Goal: Task Accomplishment & Management: Use online tool/utility

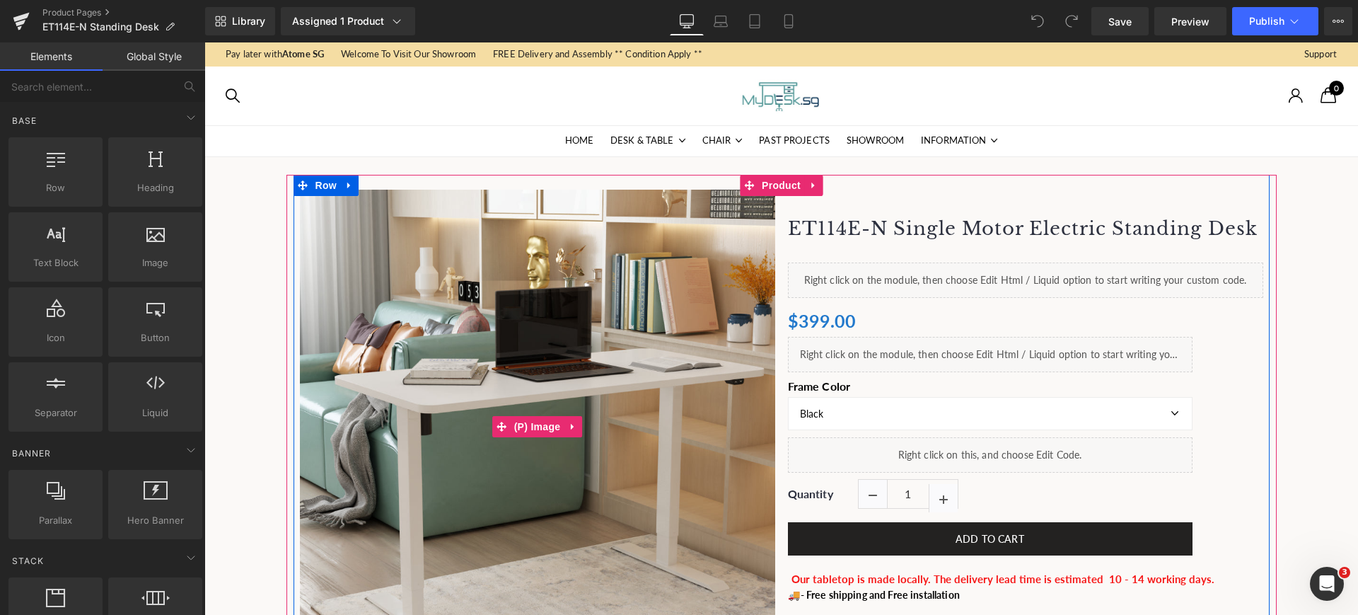
scroll to position [88, 0]
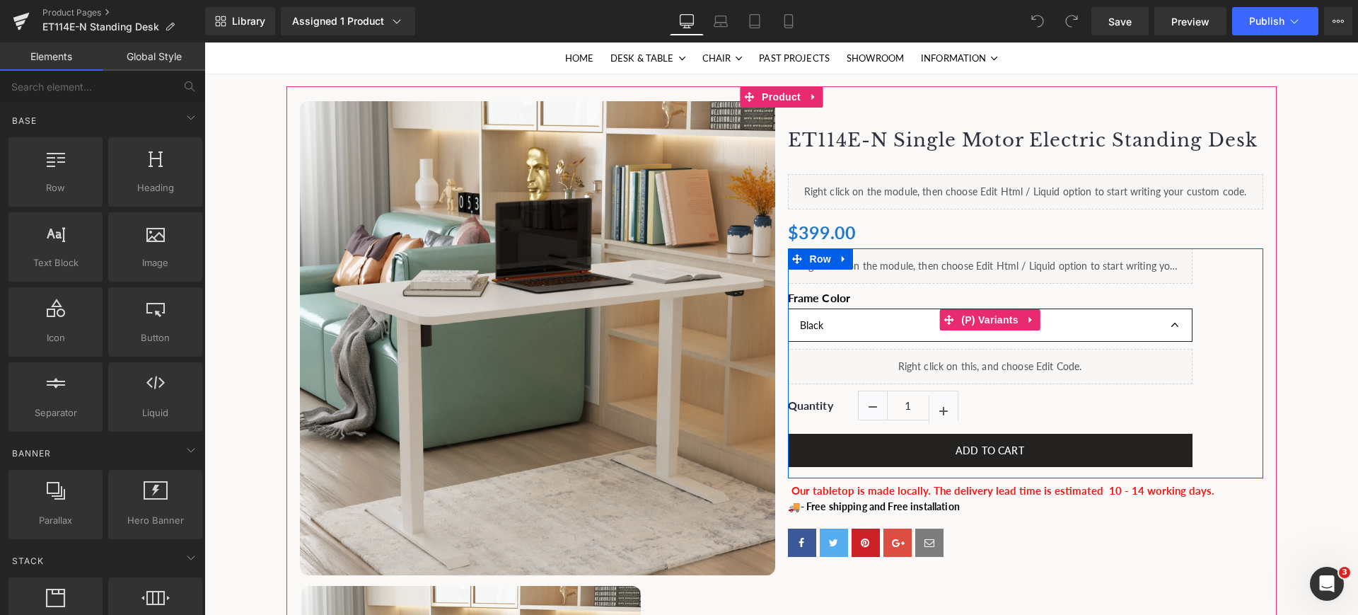
click at [859, 327] on select "Black White" at bounding box center [990, 324] width 405 height 33
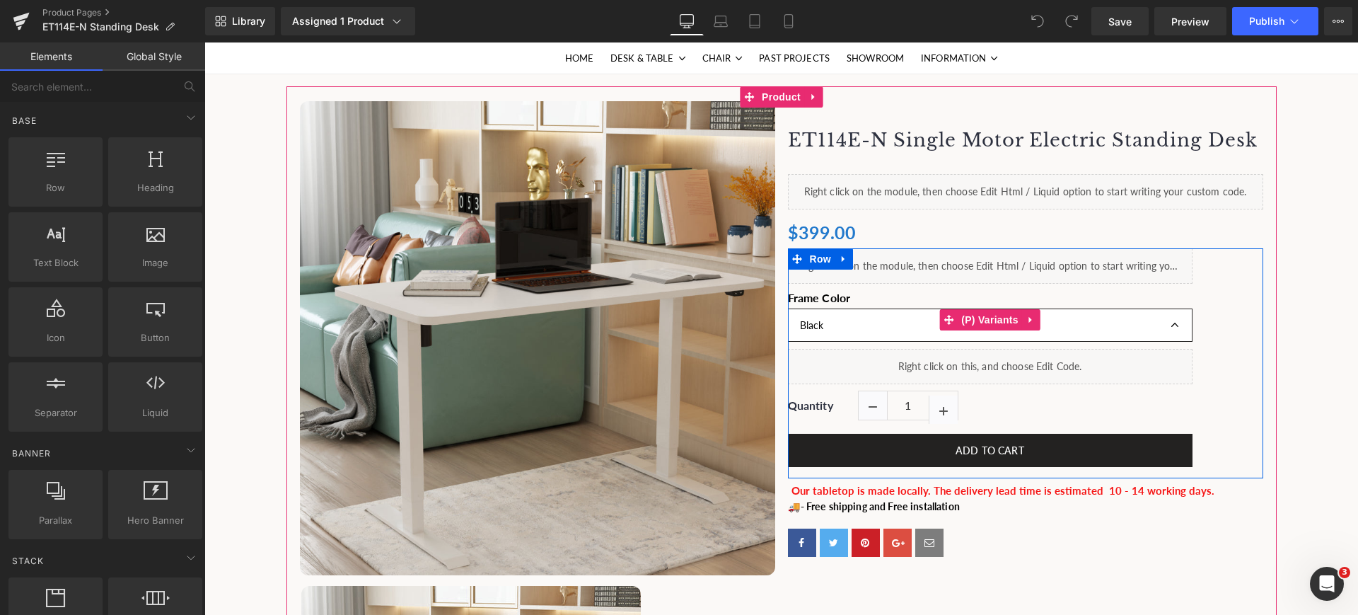
click at [859, 327] on select "Black White" at bounding box center [990, 324] width 405 height 33
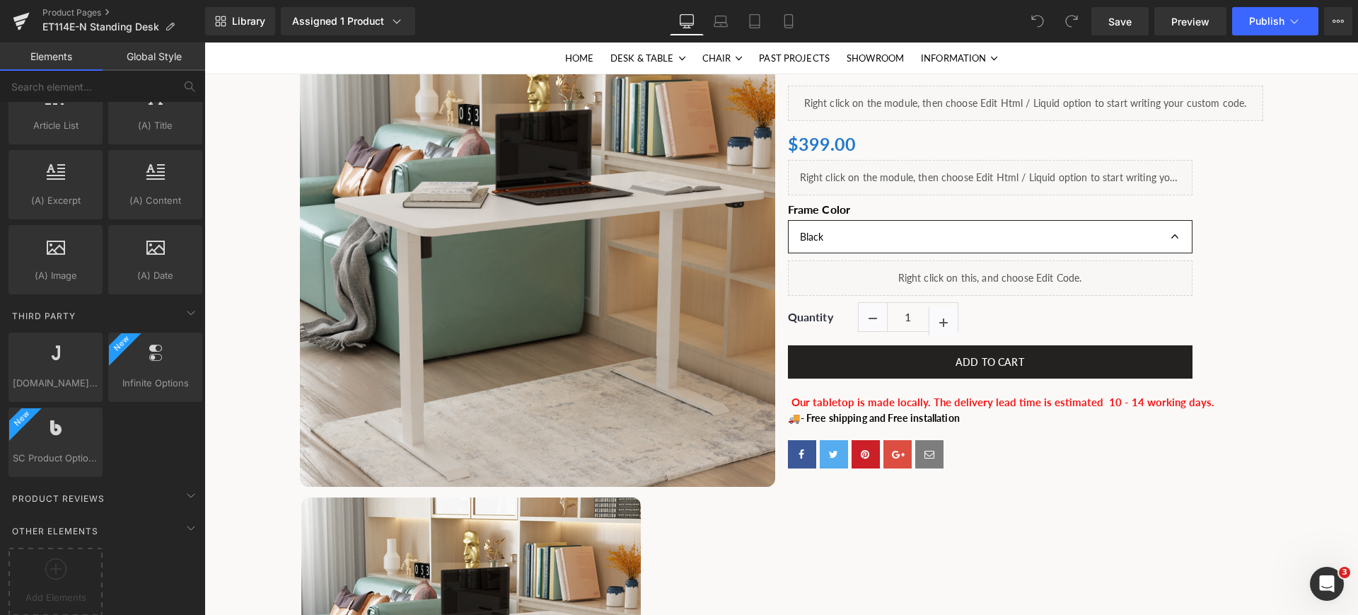
scroll to position [2685, 0]
click at [173, 342] on div at bounding box center [155, 358] width 86 height 32
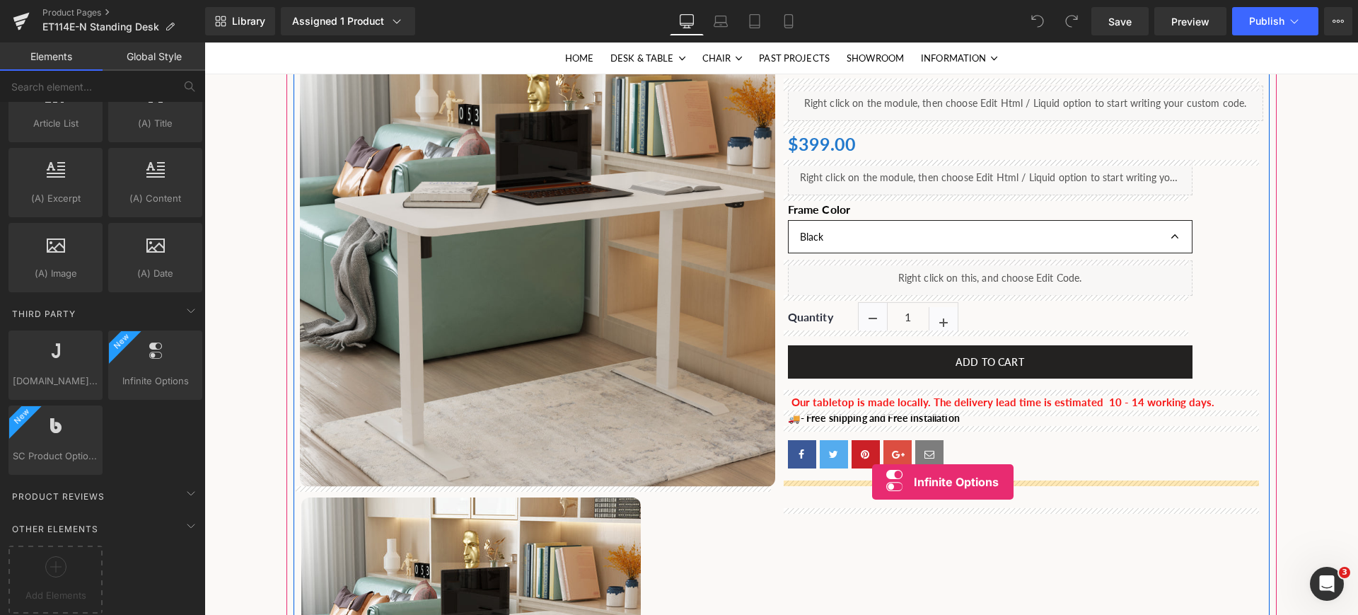
drag, startPoint x: 371, startPoint y: 390, endPoint x: 872, endPoint y: 482, distance: 509.9
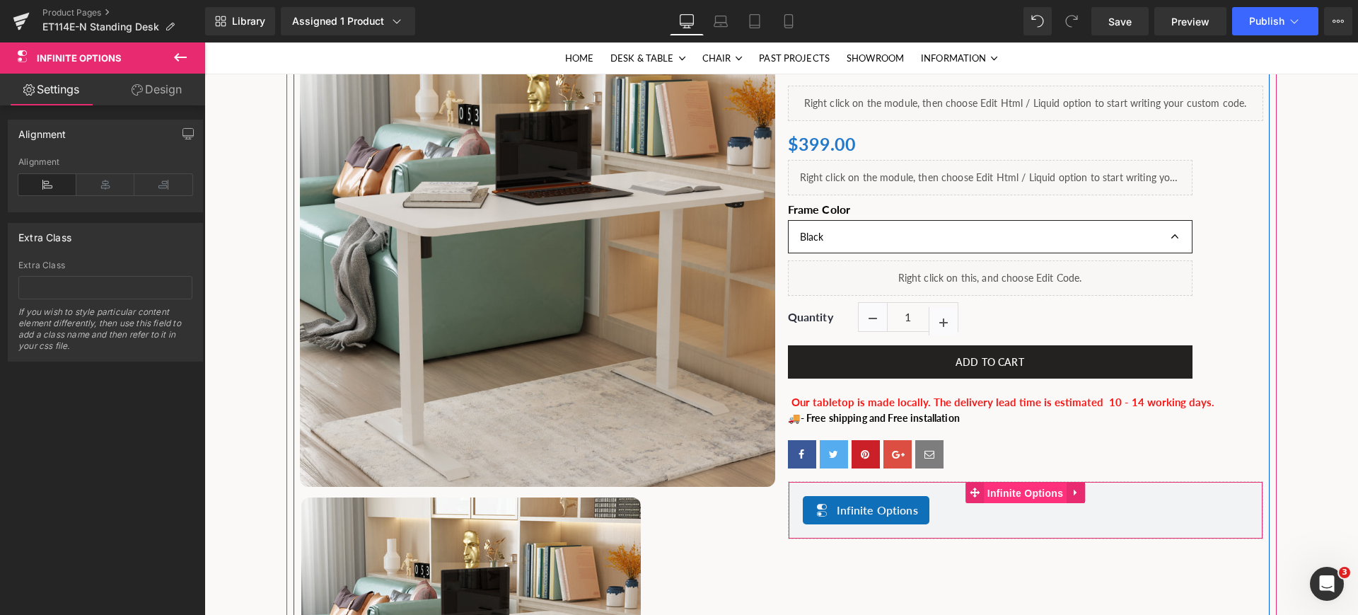
click at [1024, 489] on span "Infinite Options" at bounding box center [1025, 492] width 83 height 21
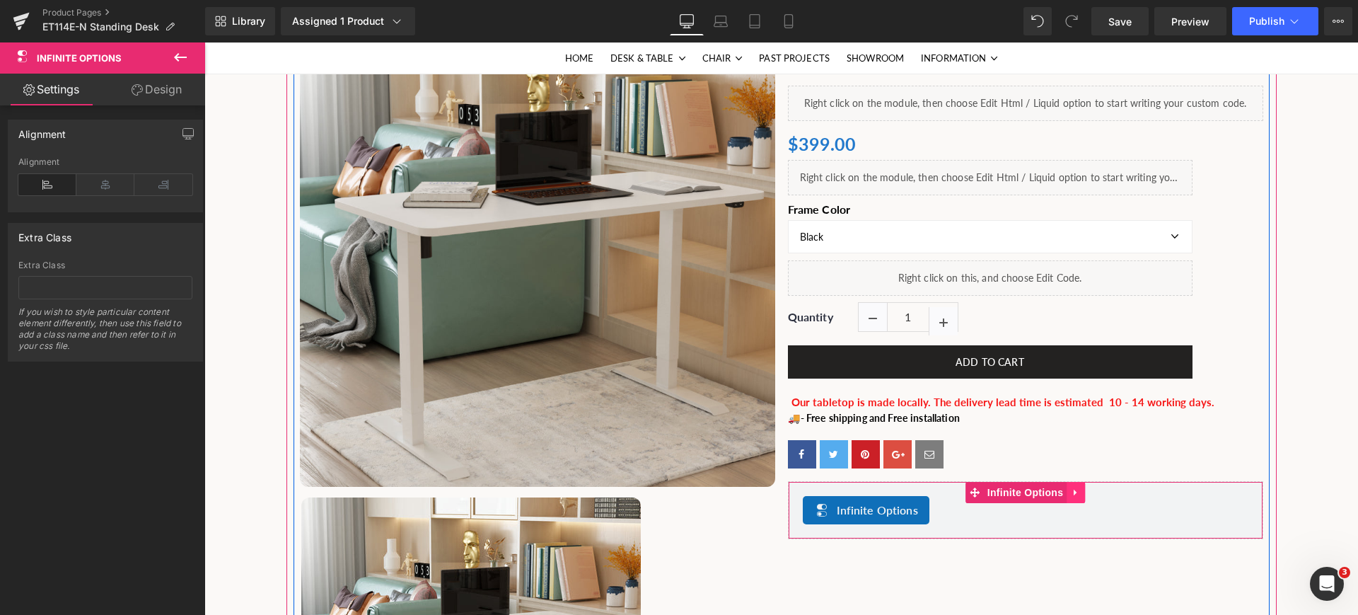
click at [1071, 489] on icon at bounding box center [1076, 492] width 10 height 11
click at [1080, 492] on icon at bounding box center [1085, 492] width 10 height 10
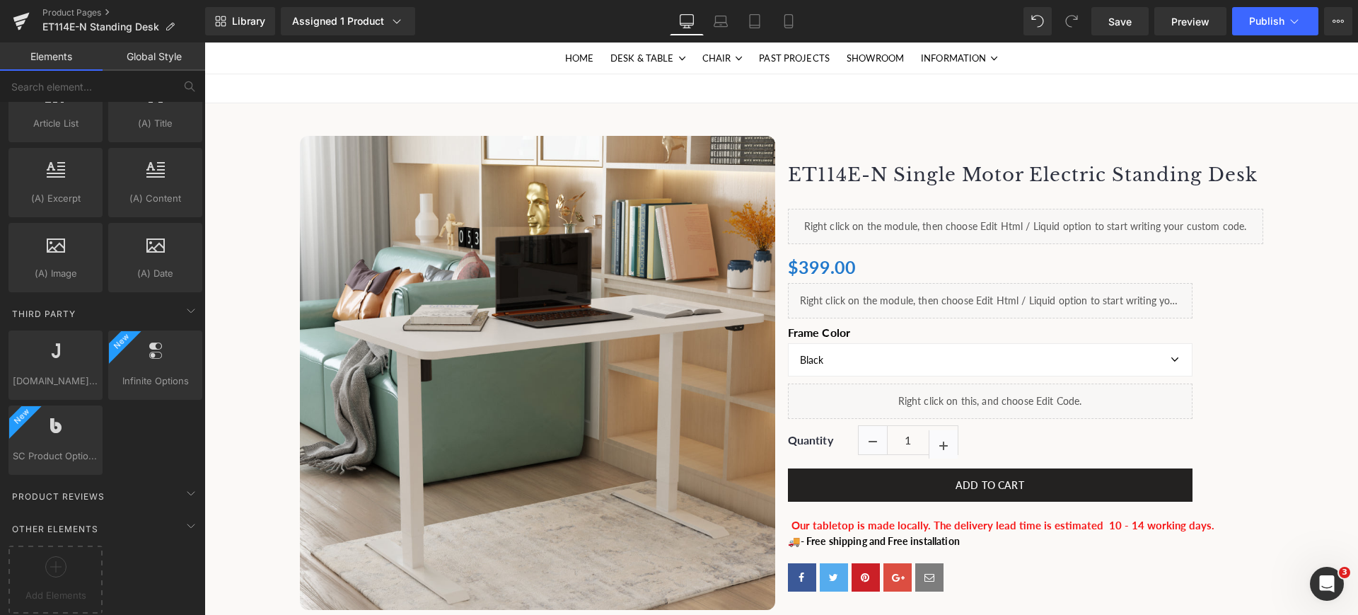
scroll to position [0, 0]
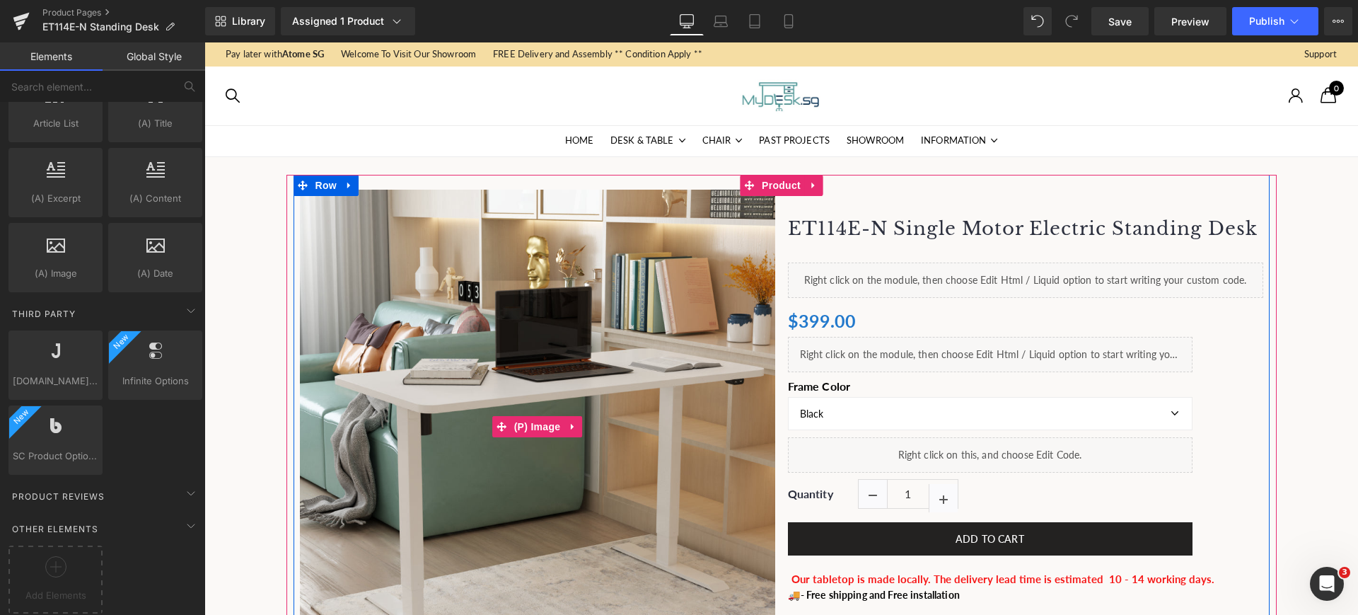
click at [503, 389] on img at bounding box center [537, 427] width 475 height 474
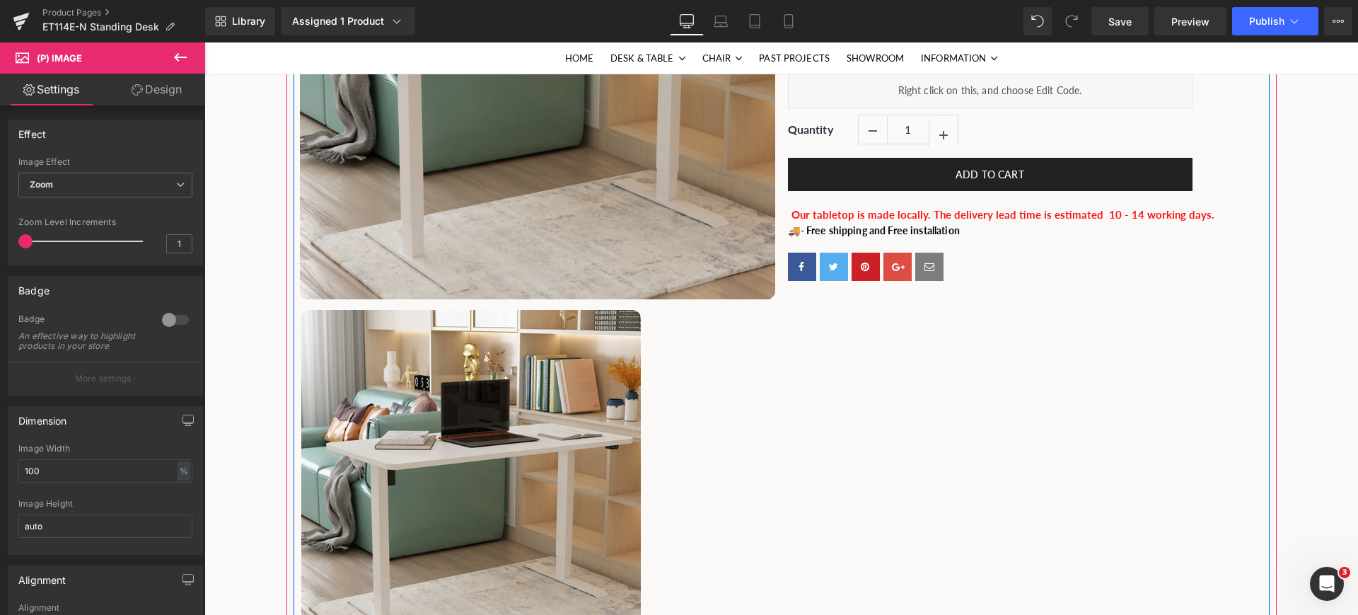
scroll to position [442, 0]
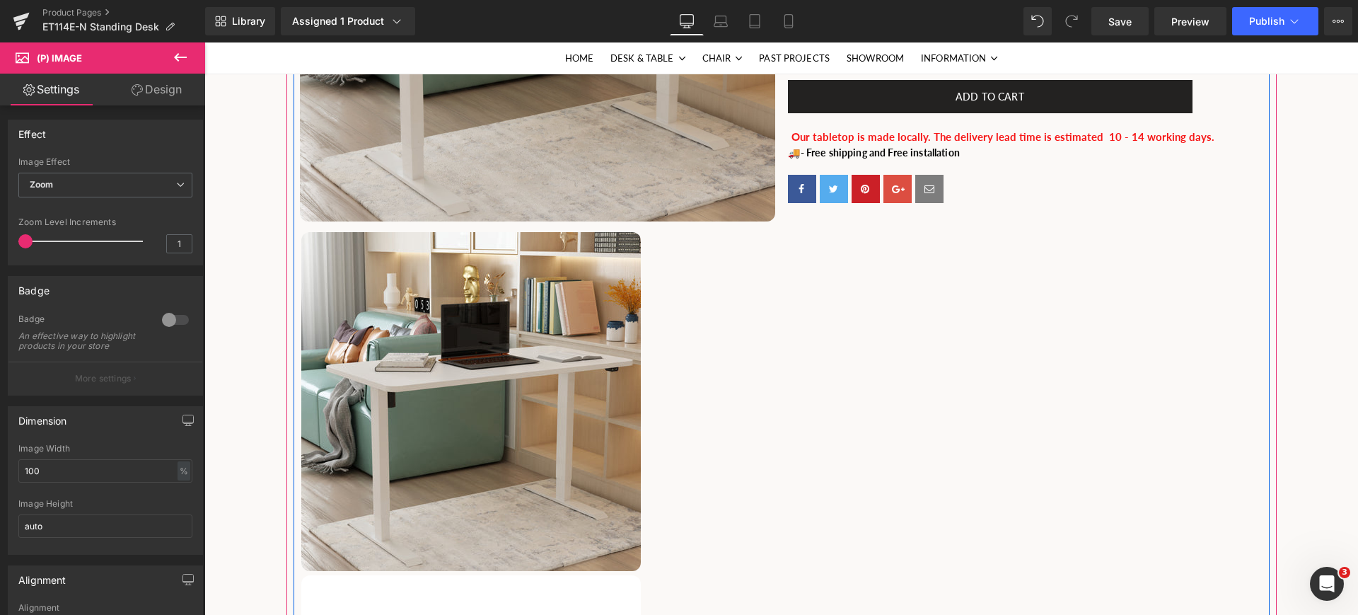
click at [522, 376] on img at bounding box center [471, 401] width 340 height 339
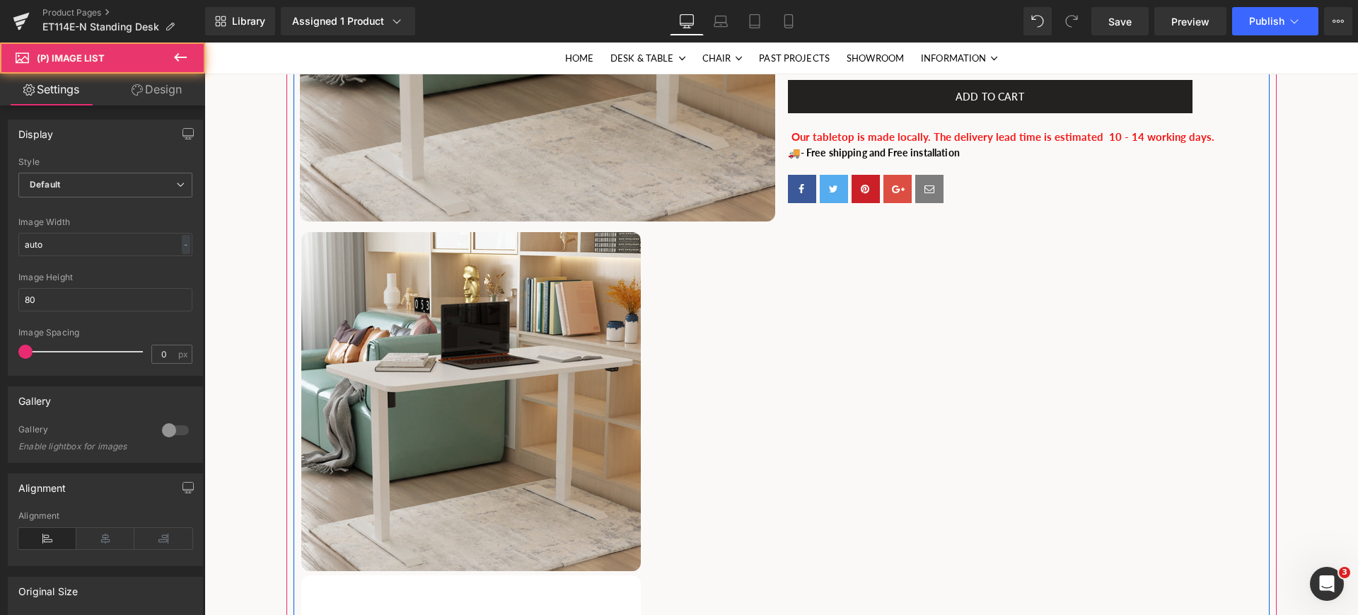
click at [579, 382] on img at bounding box center [471, 401] width 340 height 339
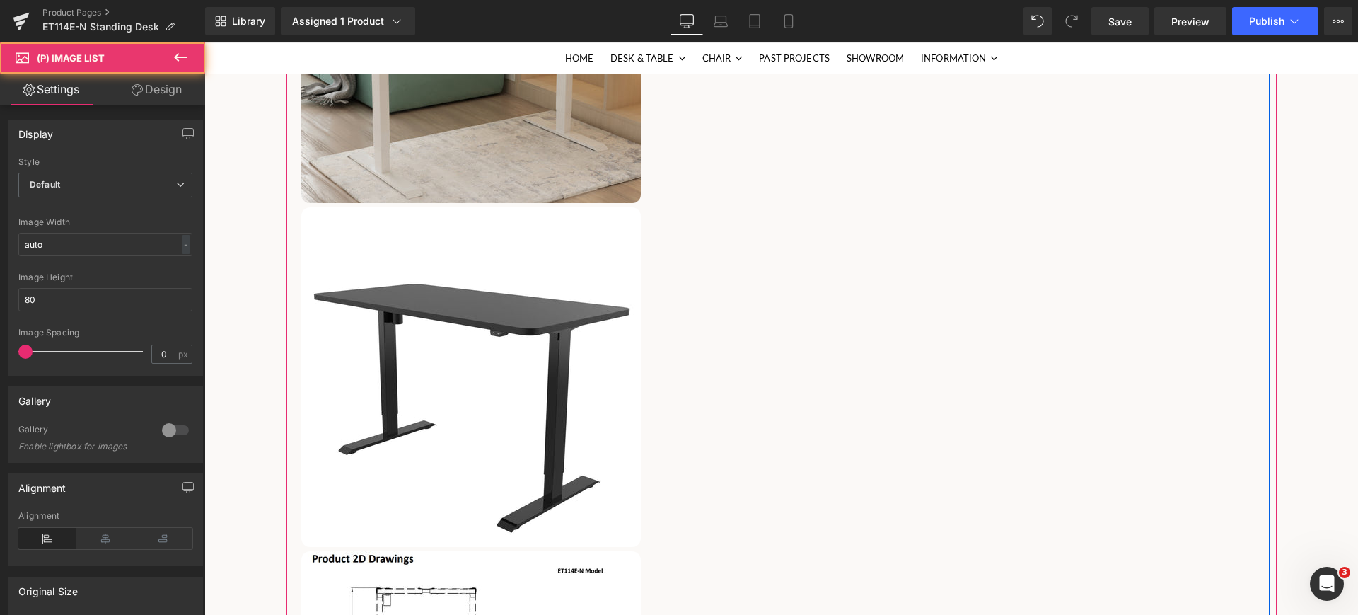
scroll to position [884, 0]
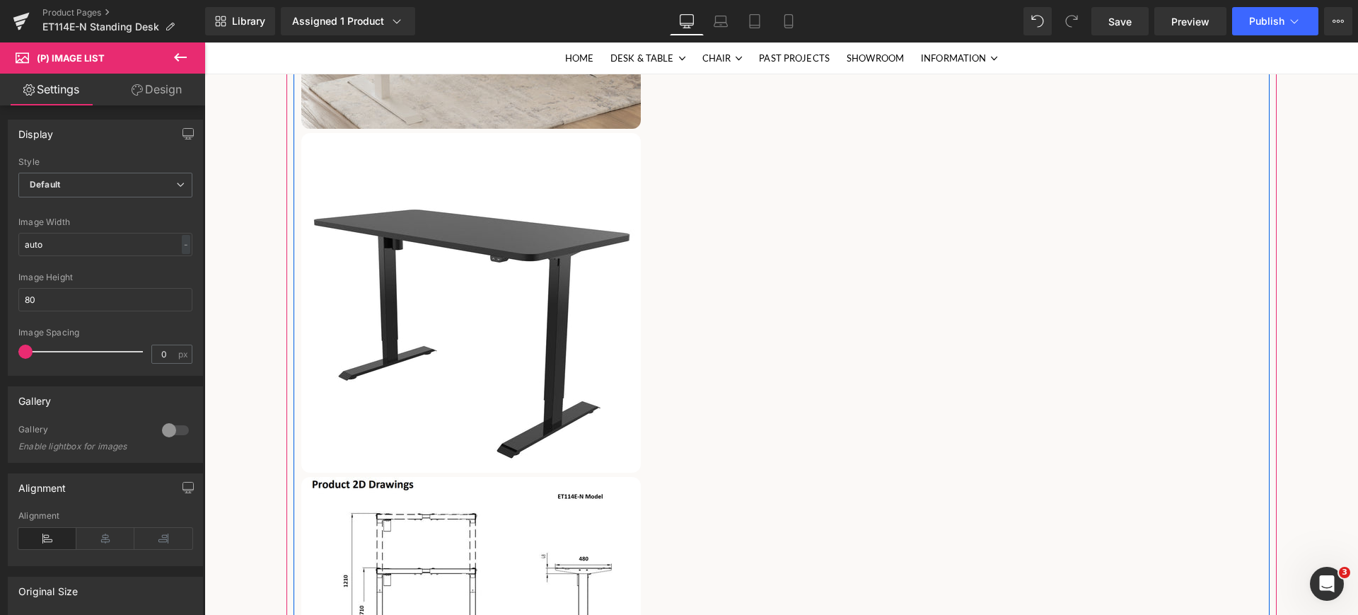
click at [571, 395] on img at bounding box center [471, 303] width 340 height 340
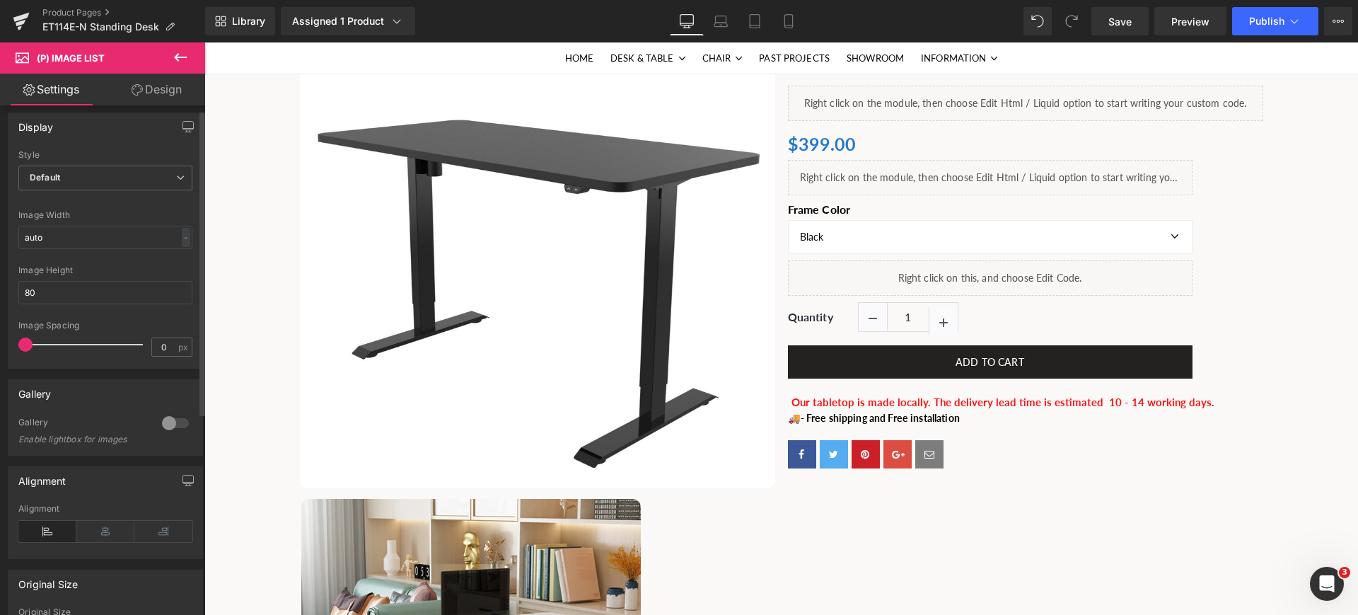
scroll to position [0, 0]
click at [175, 59] on icon at bounding box center [180, 57] width 17 height 17
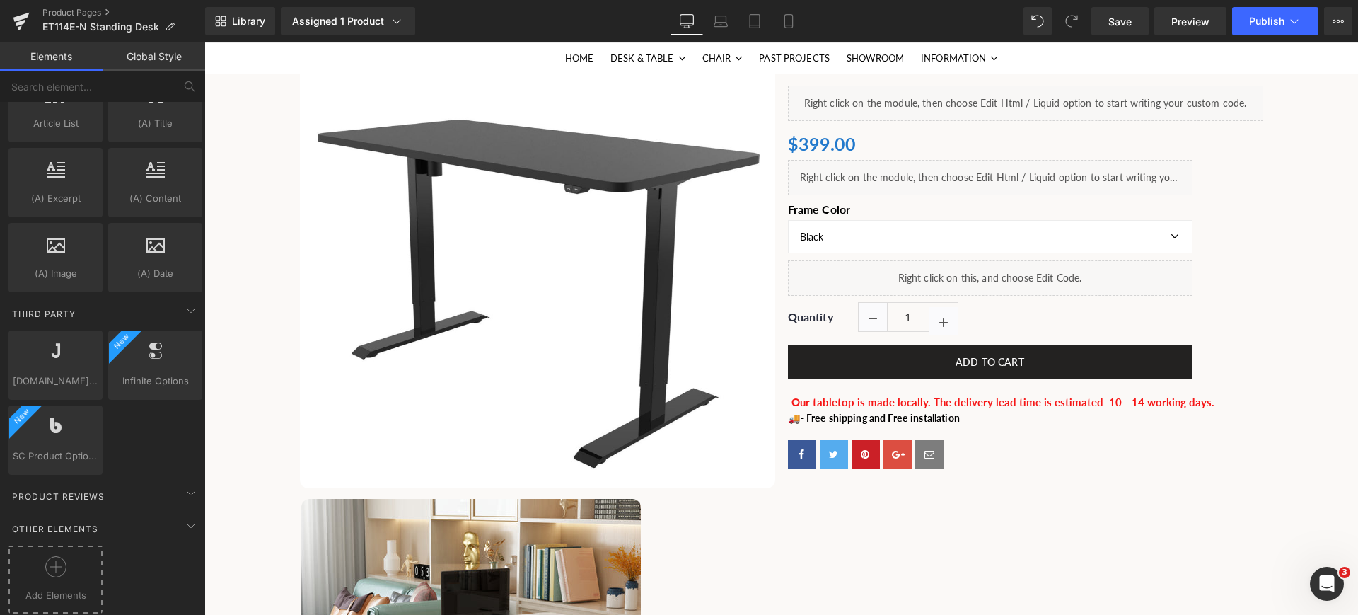
click at [84, 545] on div "Add Elements" at bounding box center [55, 579] width 94 height 68
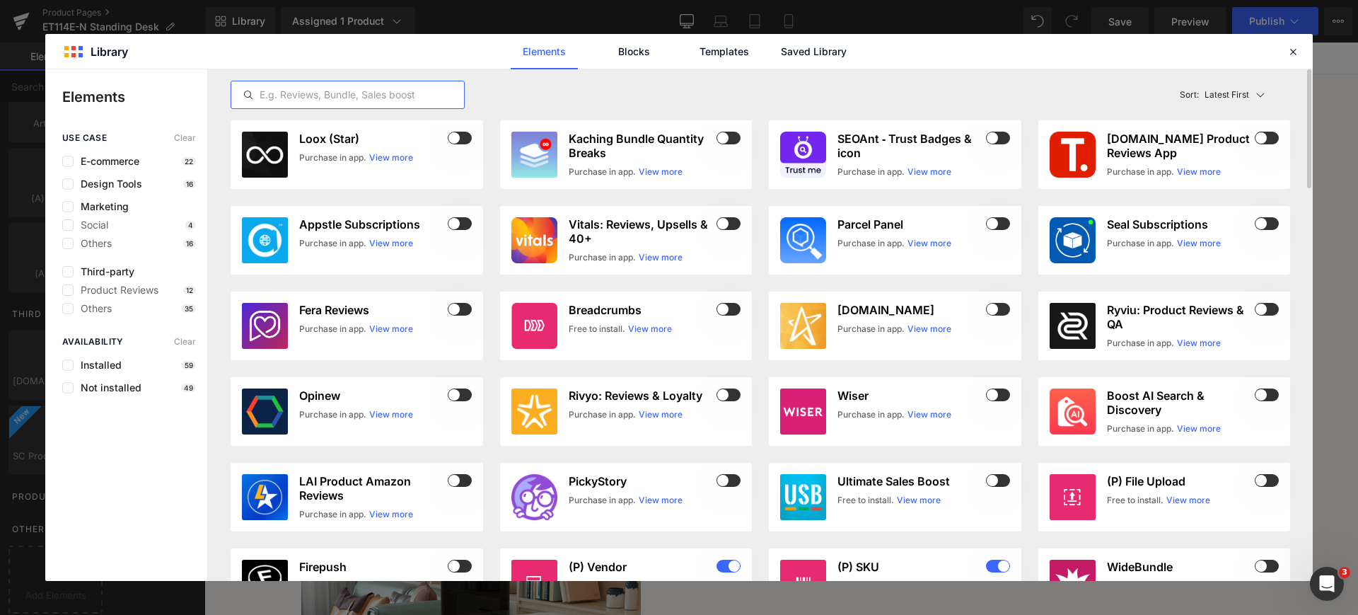
click at [313, 95] on input "text" at bounding box center [347, 94] width 233 height 17
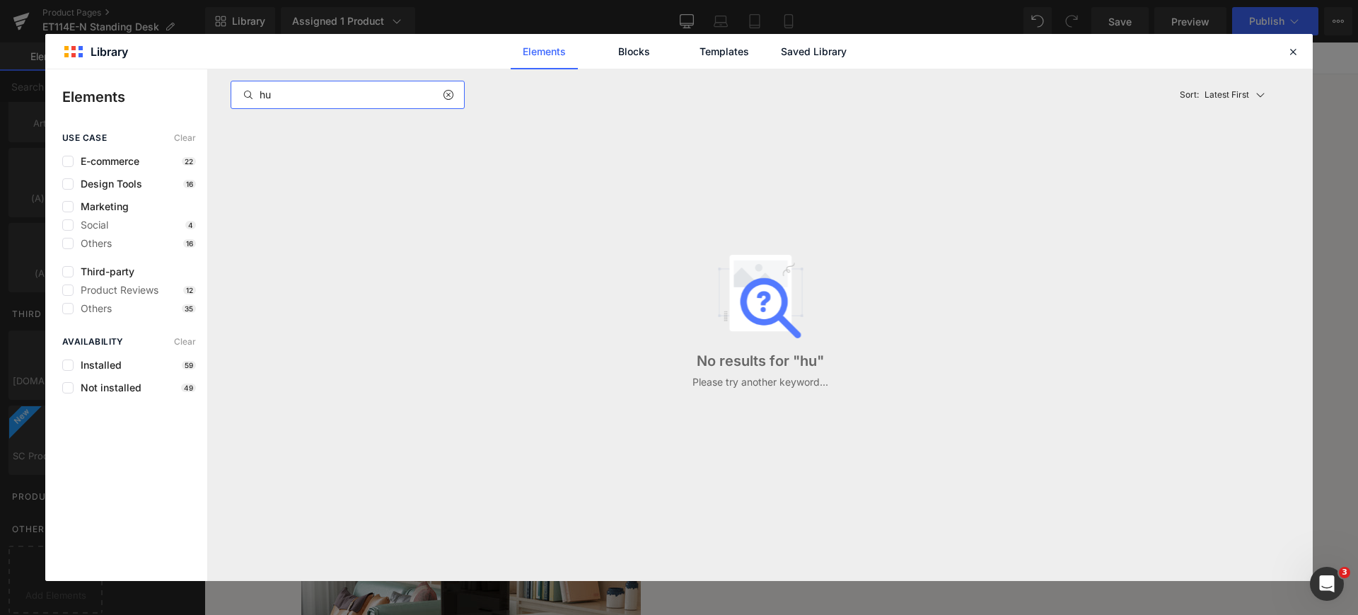
type input "h"
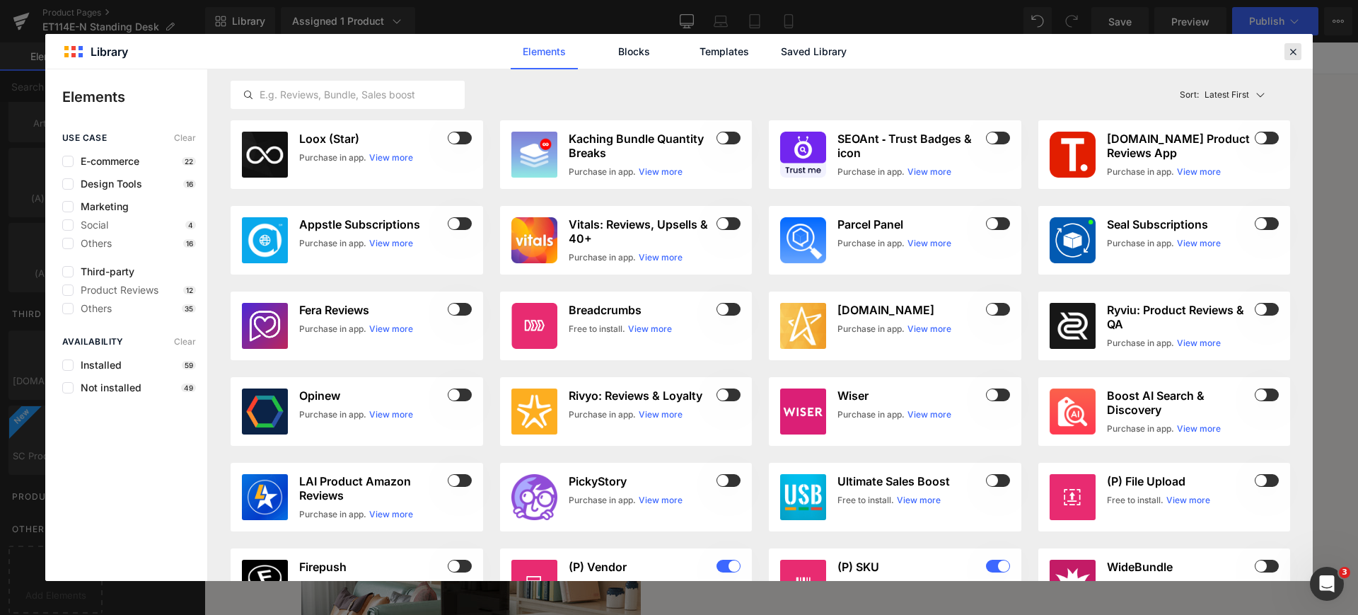
click at [1297, 51] on icon at bounding box center [1293, 51] width 13 height 13
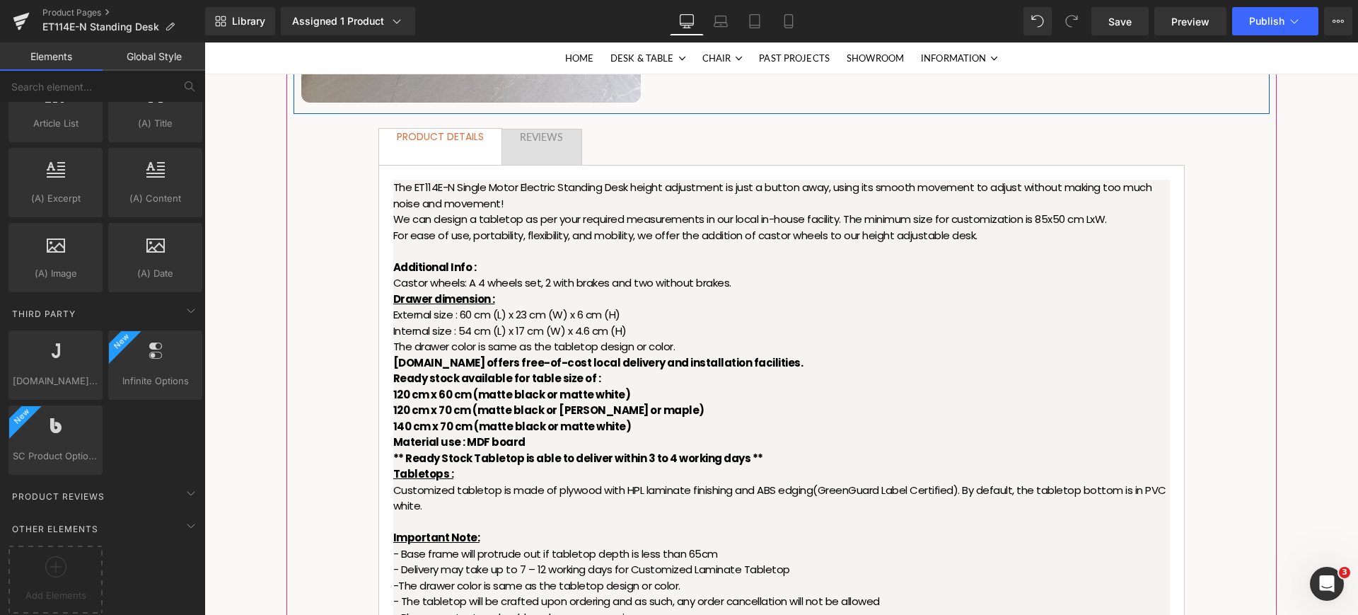
scroll to position [4863, 0]
